Goal: Book appointment/travel/reservation

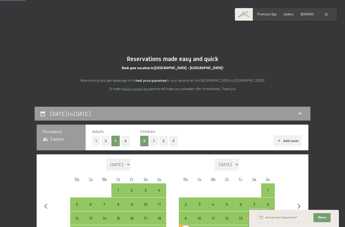
select select "2026-01-01"
select select "2026-02-01"
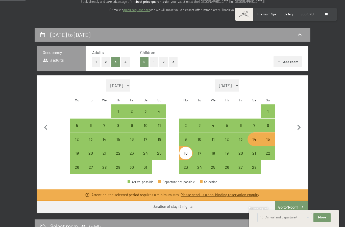
click at [293, 202] on button "Go to ‘Room’" at bounding box center [292, 207] width 34 height 12
select select "2026-01-01"
select select "2026-02-01"
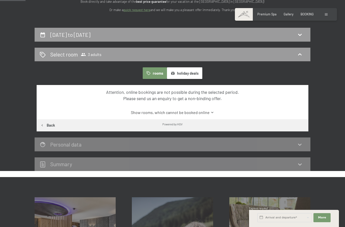
scroll to position [106, 0]
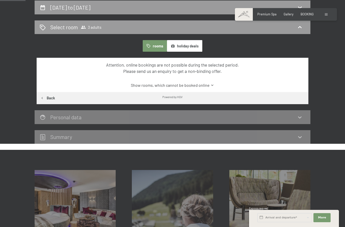
click at [293, 102] on div "Powered by HGV" at bounding box center [173, 97] width 272 height 10
click at [204, 84] on link "Show rooms, which cannot be booked online" at bounding box center [172, 86] width 255 height 6
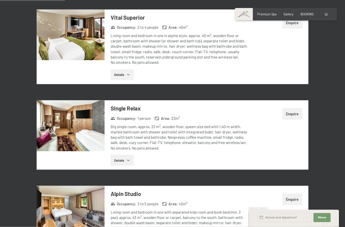
scroll to position [273, 0]
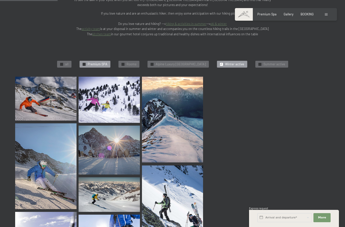
click at [83, 63] on div at bounding box center [84, 64] width 3 height 3
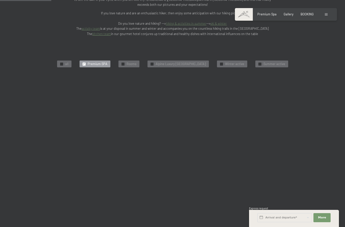
scroll to position [113, 0]
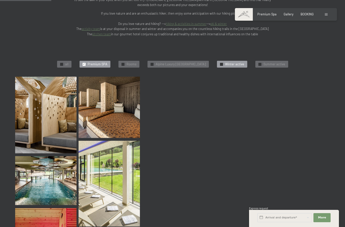
click at [233, 62] on span "Winter active" at bounding box center [234, 64] width 19 height 5
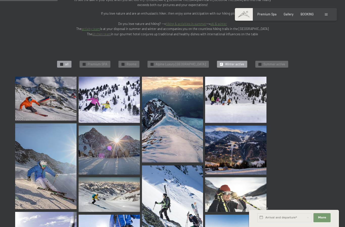
click at [61, 63] on span "✓" at bounding box center [62, 64] width 2 height 3
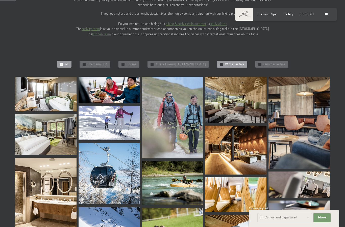
click at [241, 62] on span "Winter active" at bounding box center [234, 64] width 19 height 5
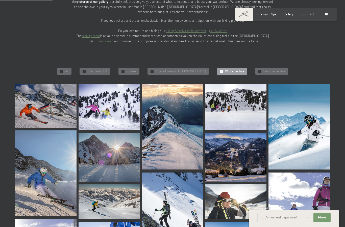
scroll to position [105, 0]
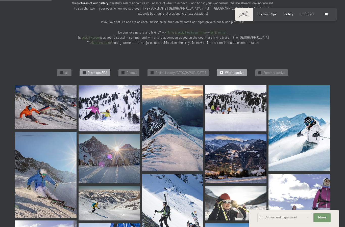
click at [83, 71] on span "✓" at bounding box center [84, 72] width 2 height 3
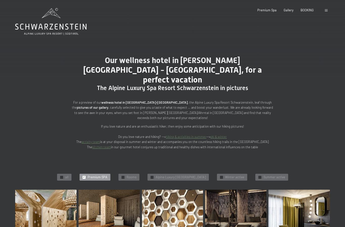
scroll to position [0, 0]
click at [126, 175] on span "Rooms" at bounding box center [131, 177] width 10 height 5
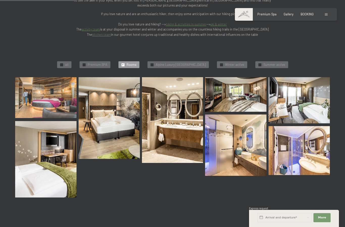
scroll to position [113, 0]
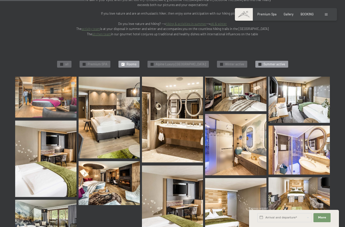
click at [271, 62] on span "Summer active" at bounding box center [274, 64] width 22 height 5
